Goal: Information Seeking & Learning: Learn about a topic

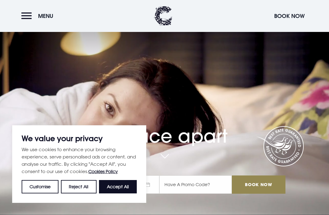
click at [33, 16] on button "Menu" at bounding box center [38, 15] width 35 height 13
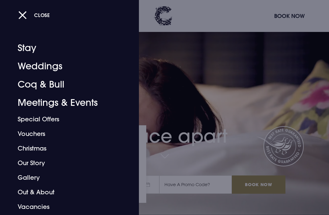
click at [29, 97] on link "Meetings & Events" at bounding box center [65, 103] width 95 height 18
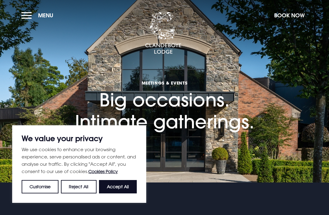
click at [1, 108] on section "Meetings & Events Big occasions. Intimate gatherings." at bounding box center [164, 91] width 329 height 183
click at [113, 188] on button "Accept All" at bounding box center [118, 186] width 38 height 13
checkbox input "true"
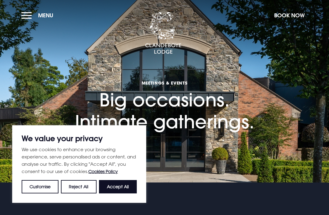
checkbox input "true"
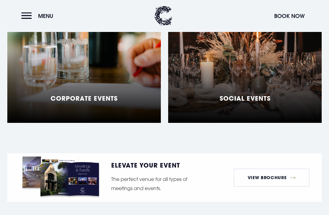
scroll to position [552, 0]
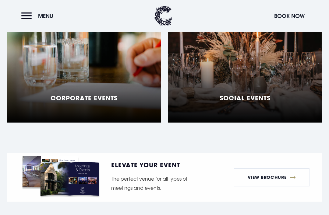
click at [229, 97] on h5 "Social Events" at bounding box center [245, 97] width 51 height 7
